Goal: Manage account settings

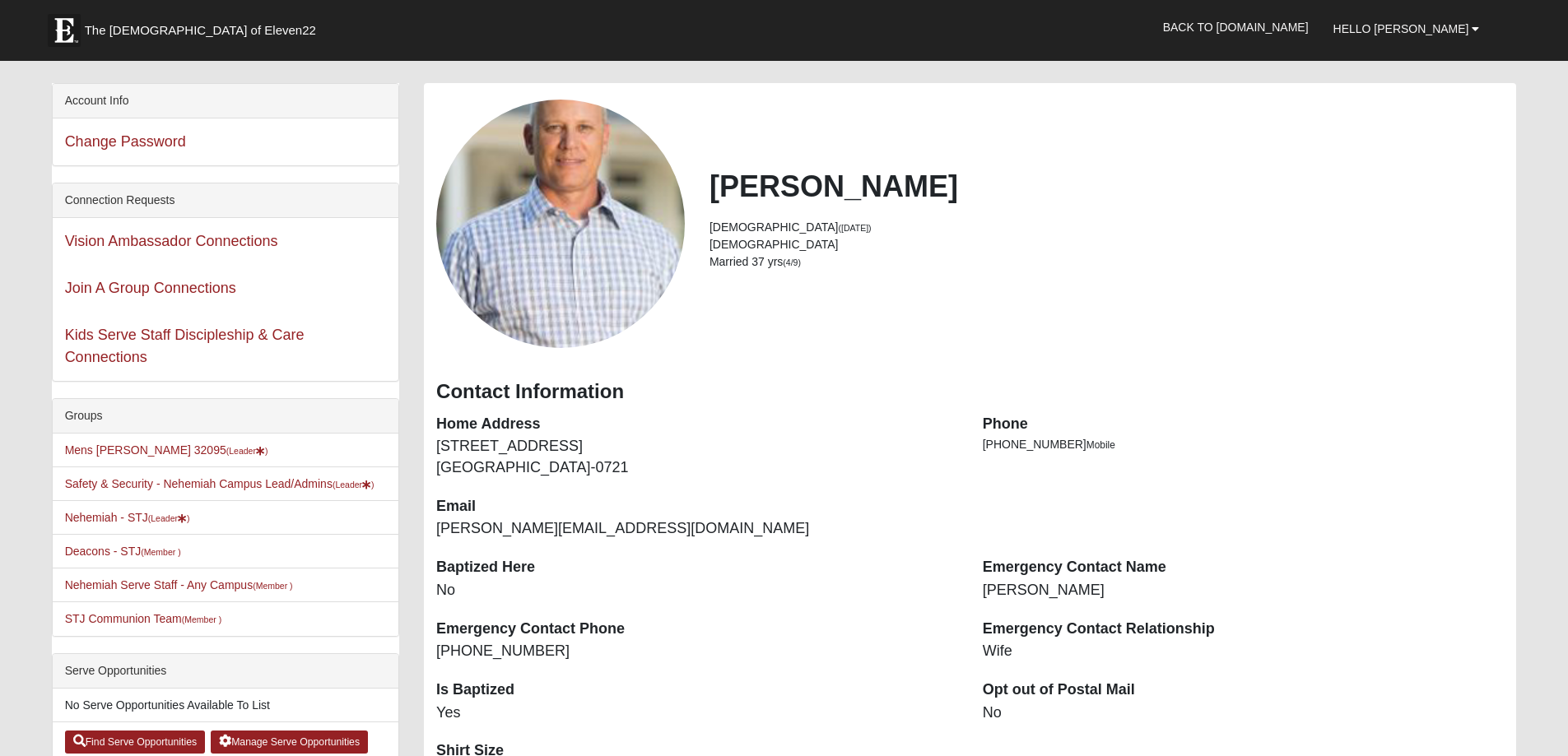
scroll to position [82, 0]
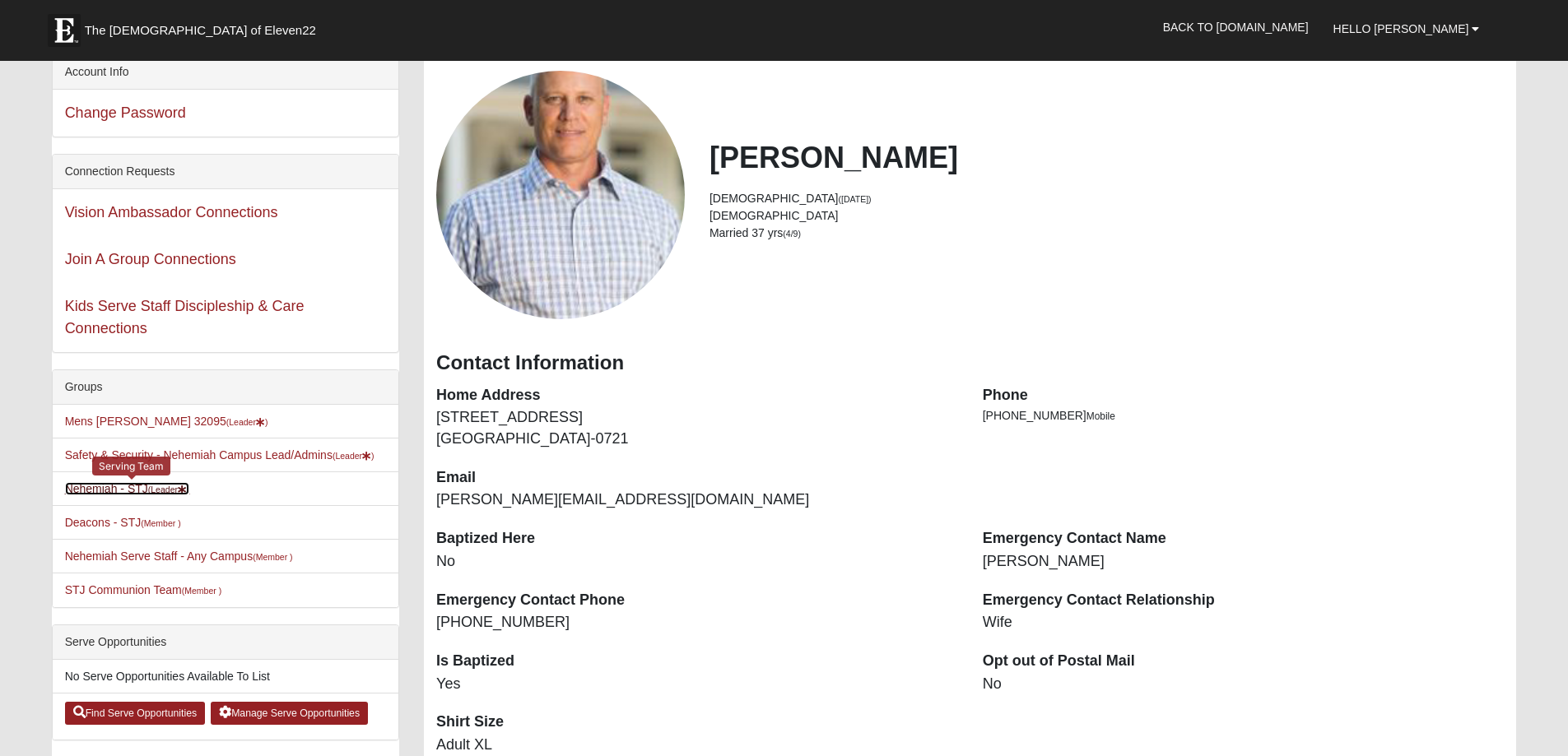
click at [129, 489] on link "Nehemiah - STJ (Leader )" at bounding box center [127, 489] width 125 height 13
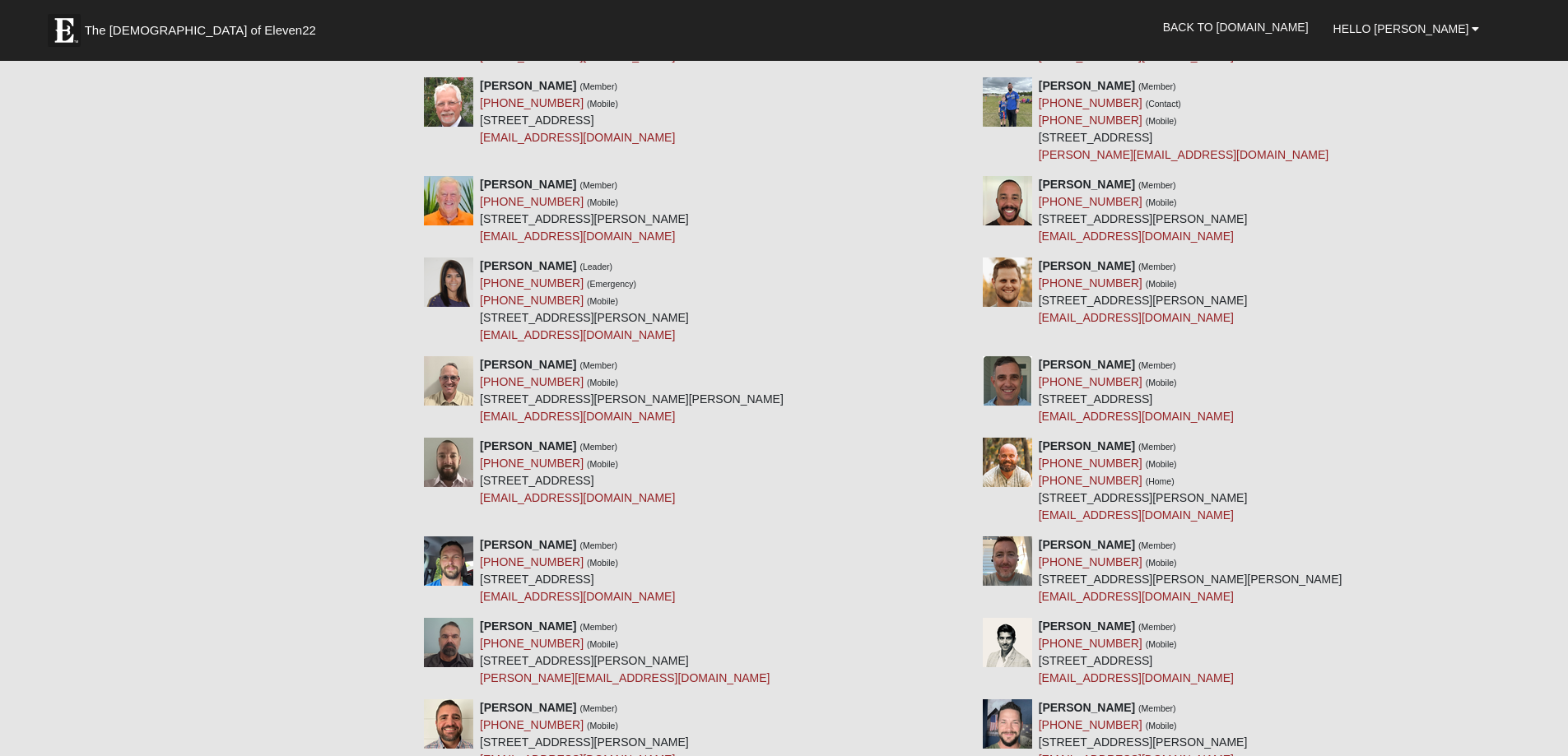
scroll to position [905, 0]
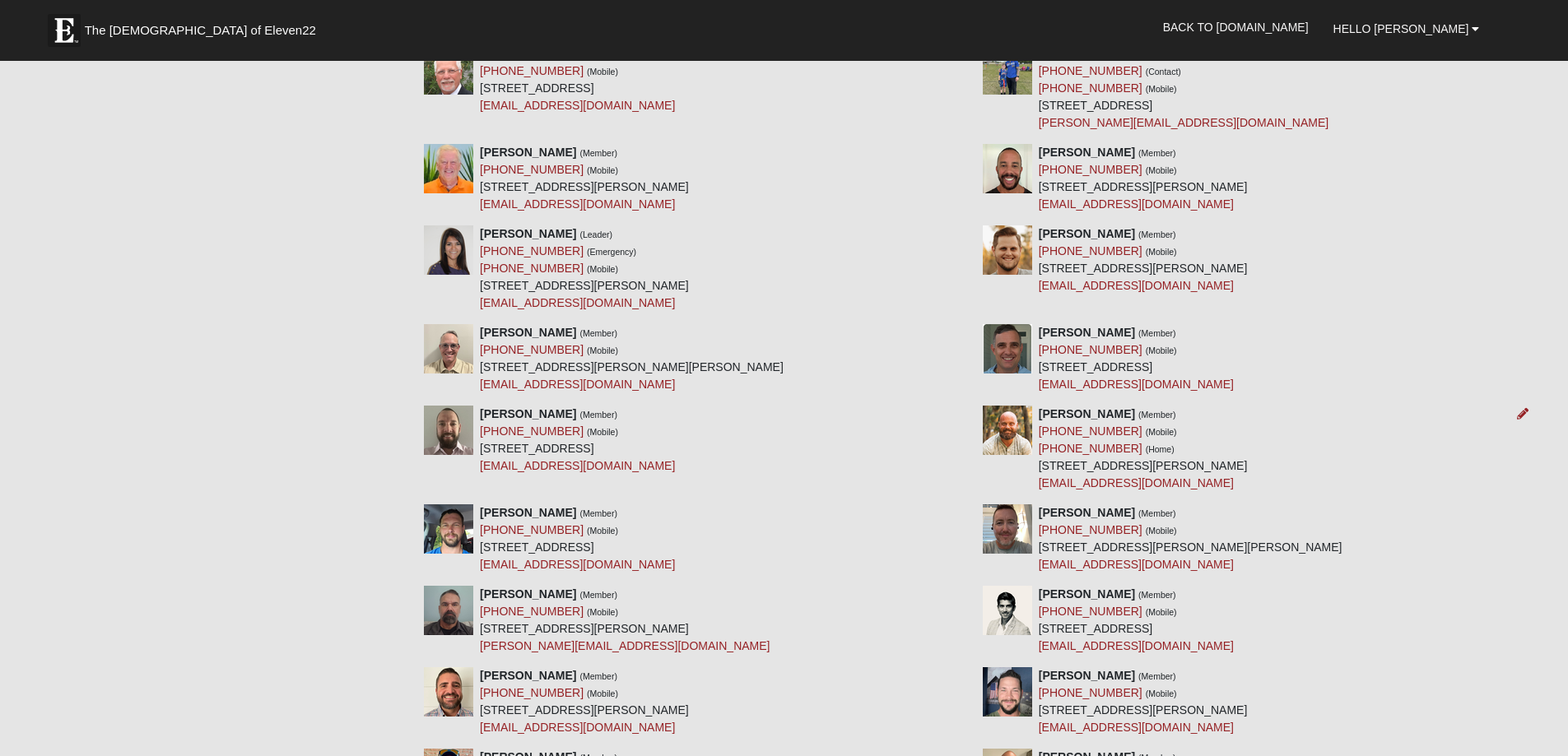
click at [1117, 428] on div "[PERSON_NAME] (Member) [PHONE_NUMBER] (Mobile) [PHONE_NUMBER] (Home) [STREET_AD…" at bounding box center [1143, 448] width 209 height 87
click at [1520, 414] on icon at bounding box center [1523, 414] width 12 height 12
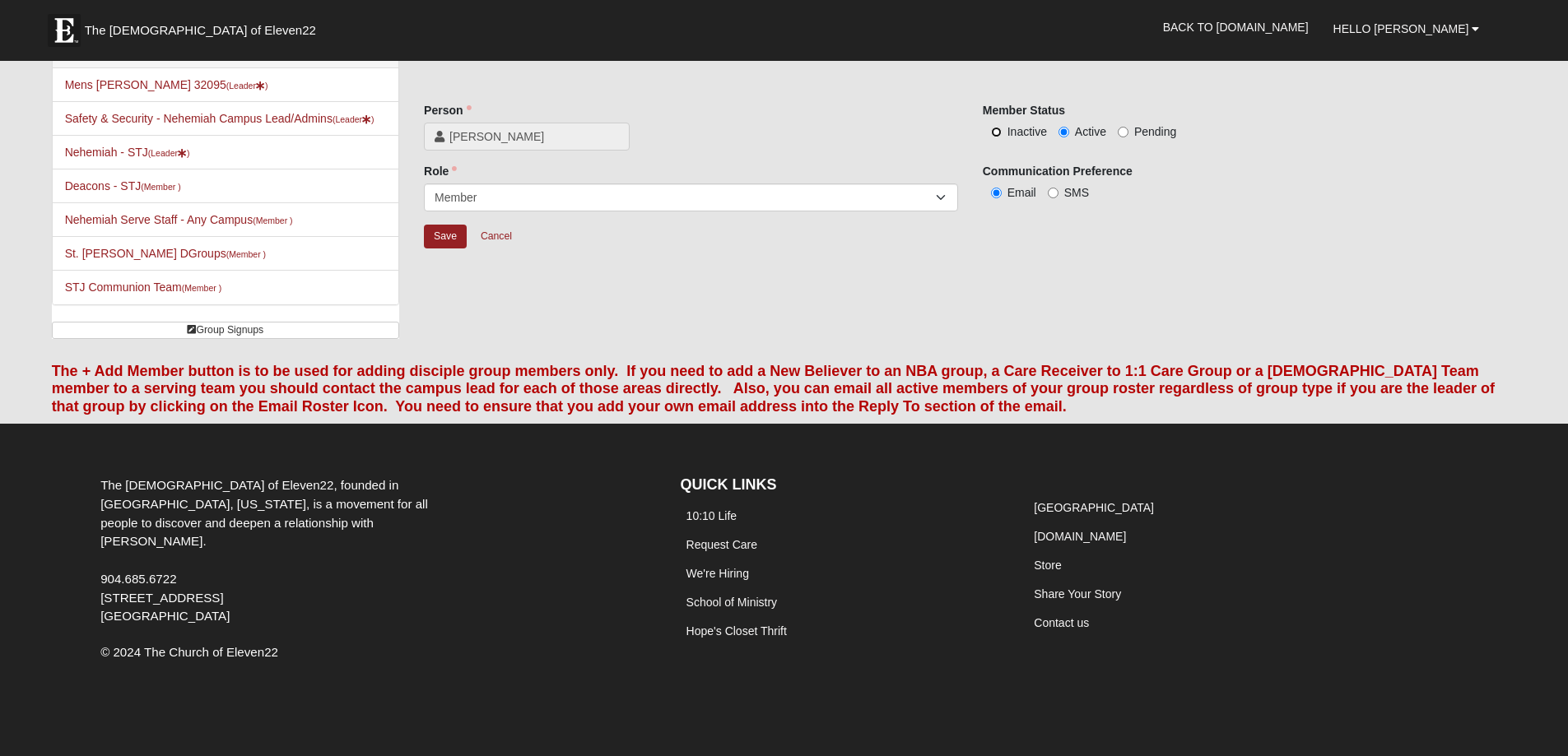
click at [995, 135] on input "Inactive" at bounding box center [996, 132] width 11 height 11
radio input "true"
click at [441, 232] on input "Save" at bounding box center [445, 236] width 43 height 24
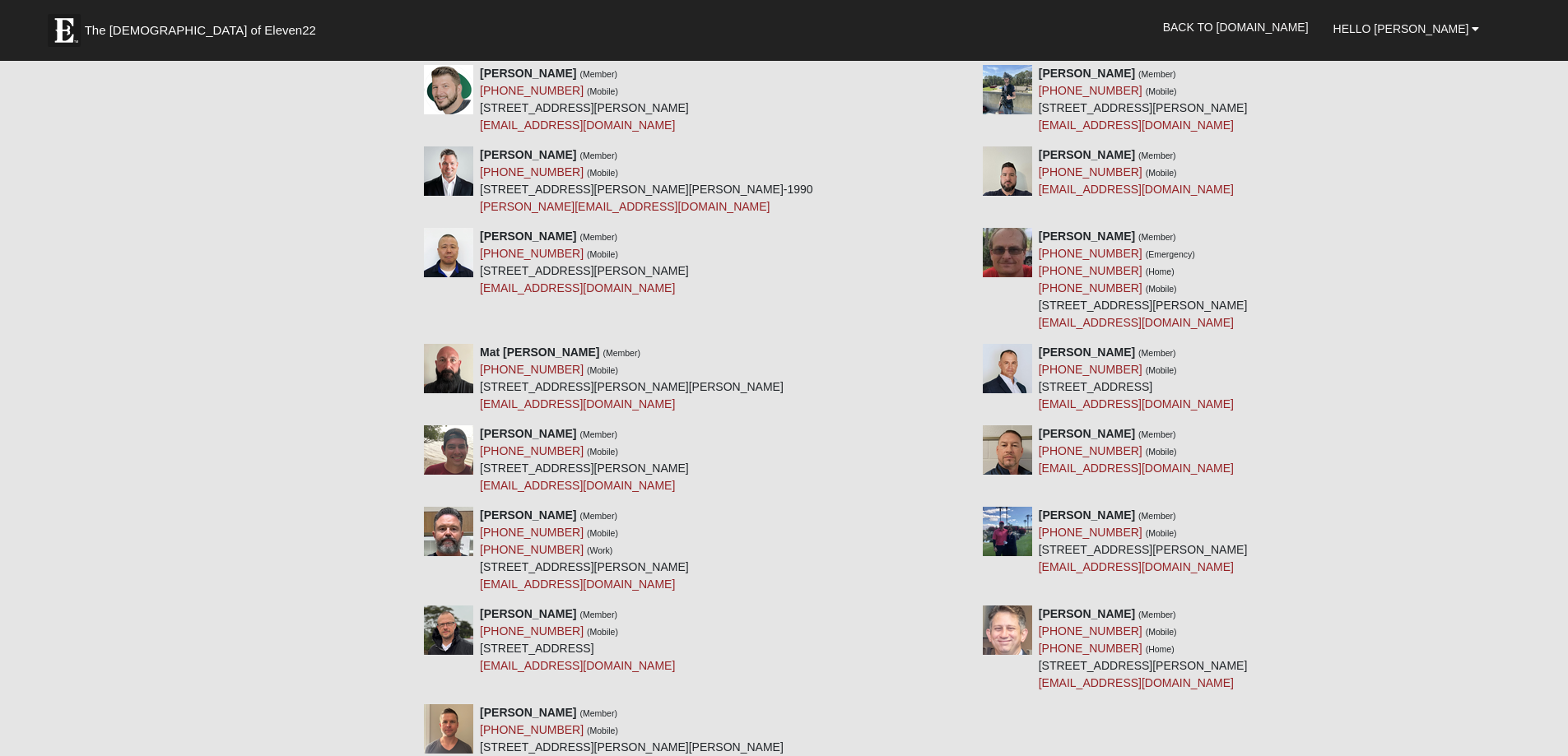
scroll to position [4396, 0]
